Goal: Check status: Check status

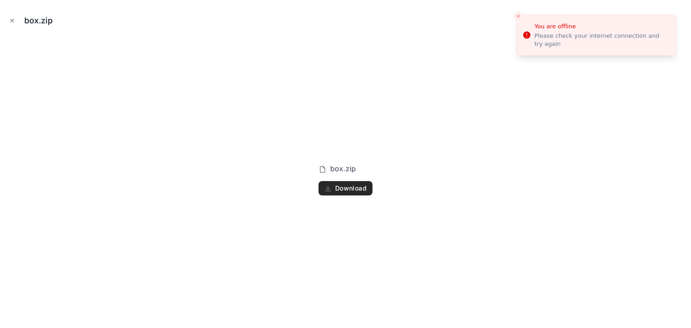
scroll to position [0, 175]
click at [11, 21] on icon "Close modal" at bounding box center [12, 21] width 6 height 6
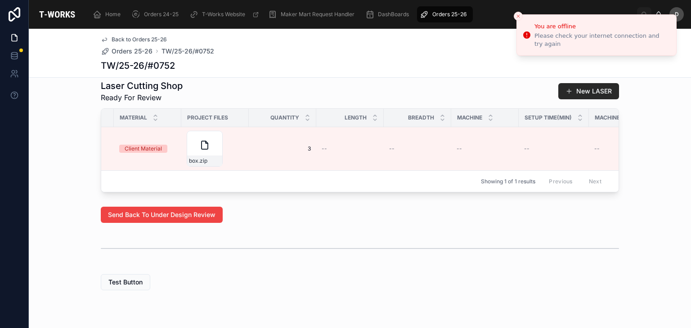
scroll to position [0, 473]
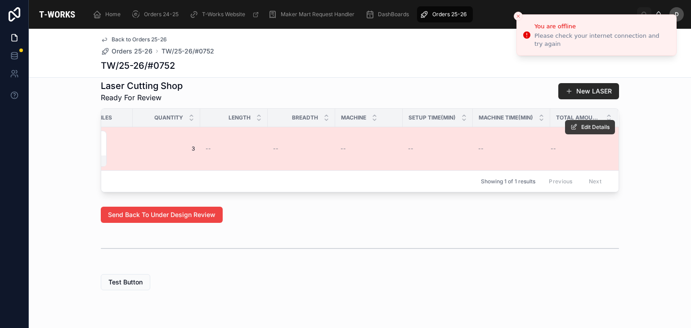
click at [589, 129] on span "Edit Details" at bounding box center [595, 127] width 28 height 7
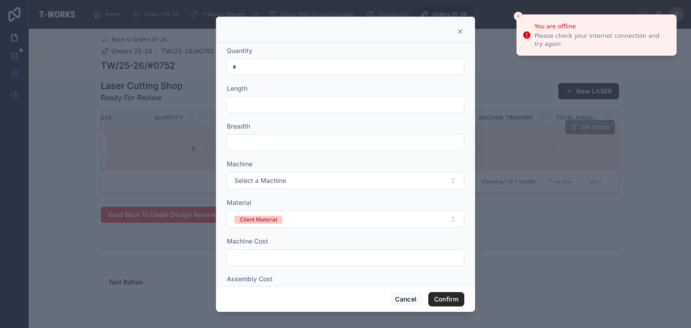
click at [264, 63] on input "*" at bounding box center [345, 67] width 237 height 13
type input "*"
click at [459, 28] on icon at bounding box center [460, 31] width 7 height 7
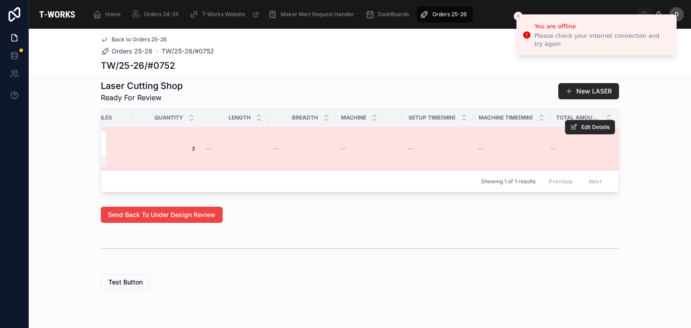
click at [459, 13] on span "Orders 25-26" at bounding box center [449, 14] width 34 height 7
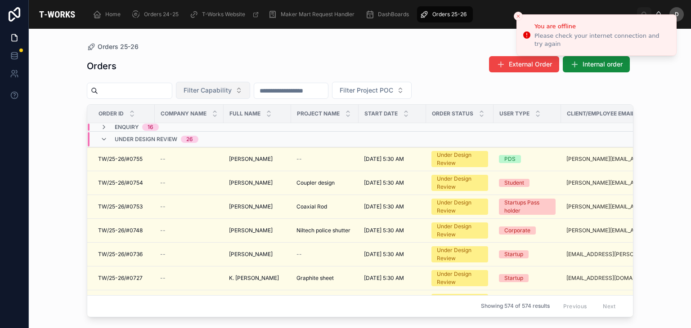
click at [232, 88] on span "Filter Capability" at bounding box center [208, 90] width 48 height 9
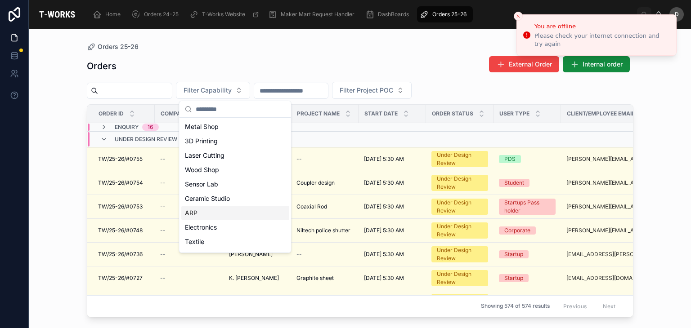
click at [237, 211] on div "ARP" at bounding box center [235, 213] width 108 height 14
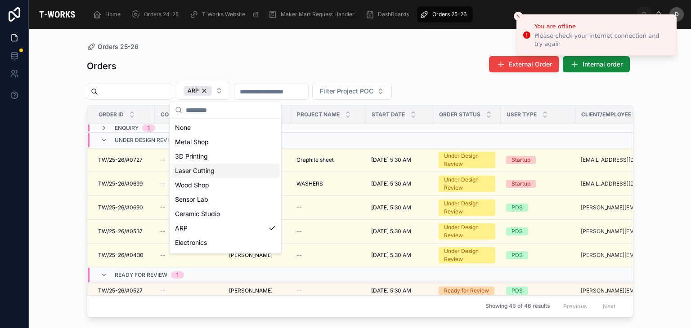
click at [207, 170] on div "Laser Cutting" at bounding box center [225, 171] width 108 height 14
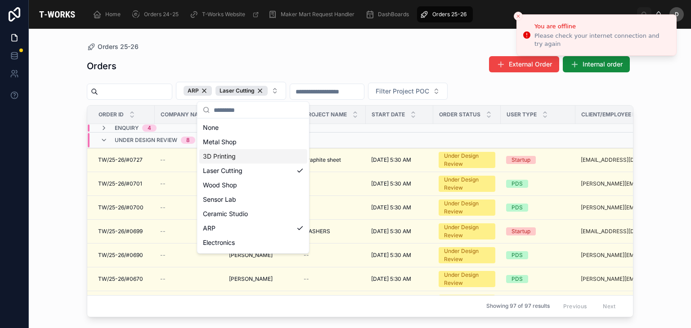
click at [246, 61] on div "Orders External Order Internal order" at bounding box center [360, 66] width 547 height 21
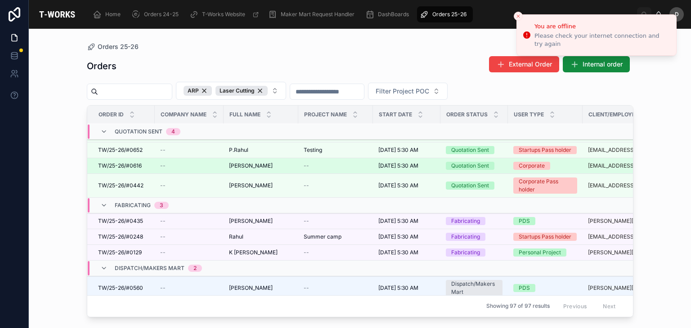
scroll to position [286, 0]
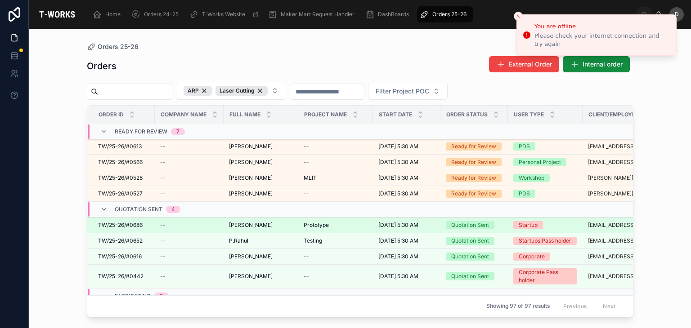
click at [271, 222] on span "[PERSON_NAME]" at bounding box center [251, 225] width 44 height 7
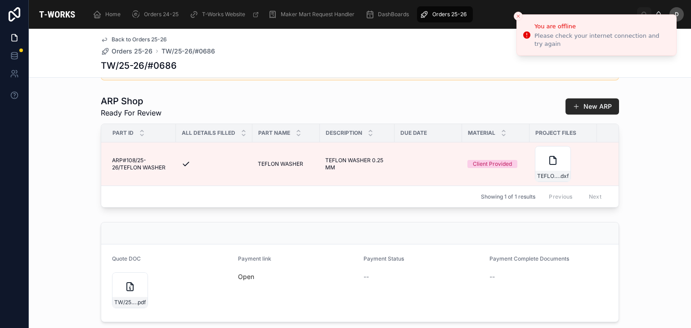
scroll to position [270, 0]
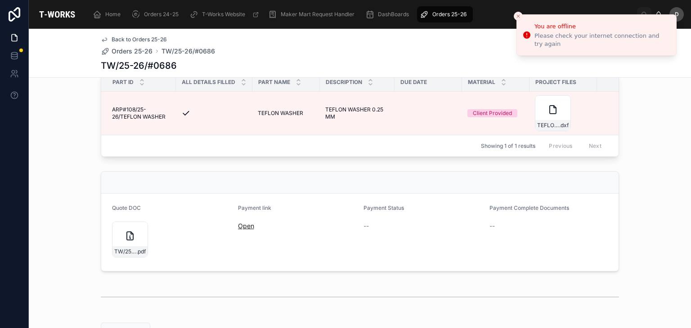
click at [247, 230] on link "Open" at bounding box center [246, 226] width 16 height 8
click at [329, 256] on div "Payment link Open" at bounding box center [297, 233] width 119 height 56
click at [333, 256] on div "Payment link Open" at bounding box center [297, 233] width 119 height 56
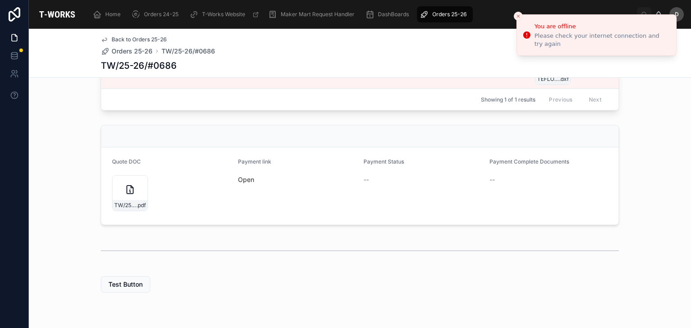
scroll to position [354, 0]
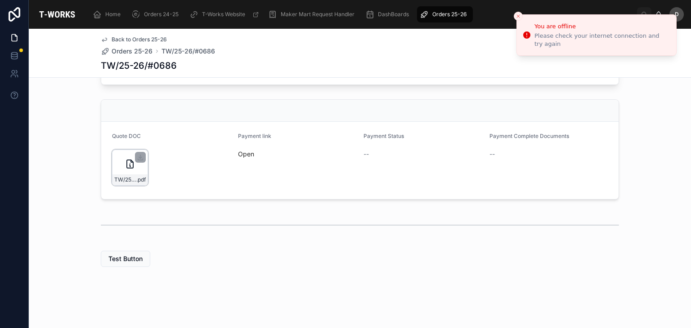
click at [130, 168] on icon at bounding box center [130, 164] width 6 height 8
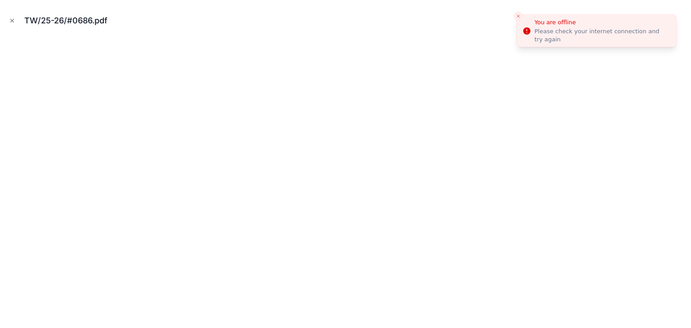
click at [517, 14] on icon "Close toast" at bounding box center [518, 15] width 5 height 5
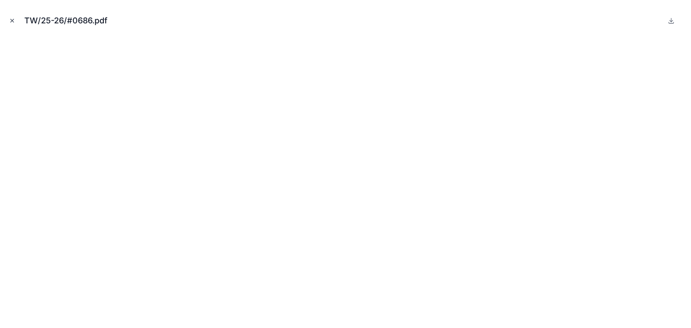
click at [14, 20] on icon "Close modal" at bounding box center [12, 21] width 6 height 6
